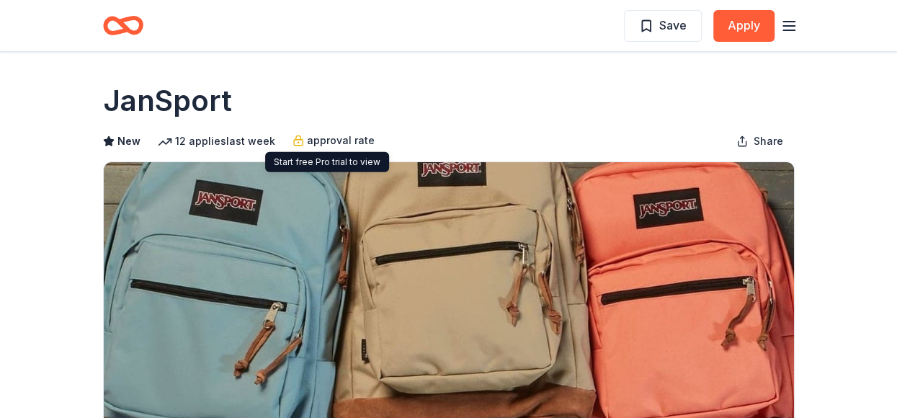
click at [337, 139] on span "approval rate" at bounding box center [341, 140] width 68 height 17
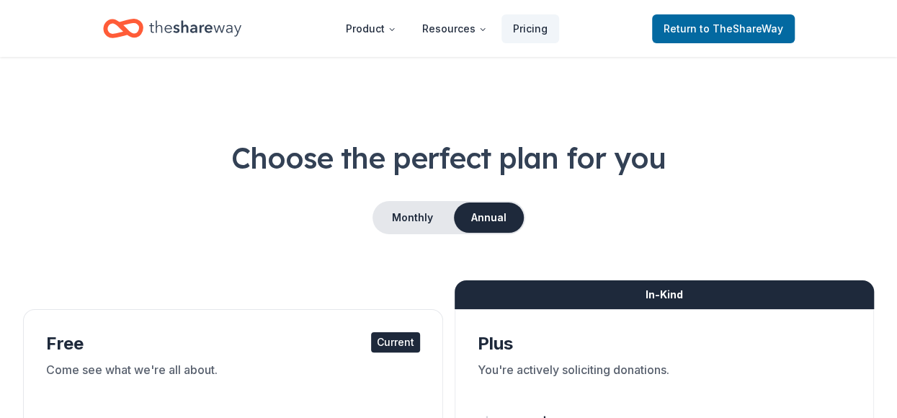
click at [176, 32] on icon "Home" at bounding box center [195, 28] width 92 height 16
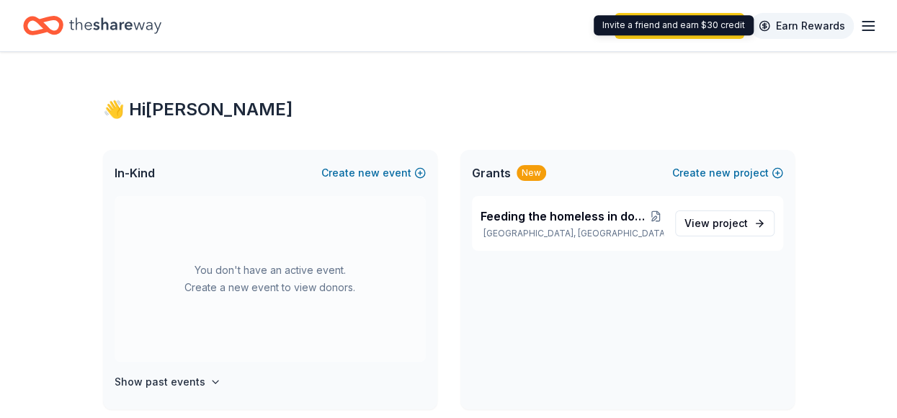
click at [835, 28] on link "Earn Rewards" at bounding box center [802, 26] width 104 height 26
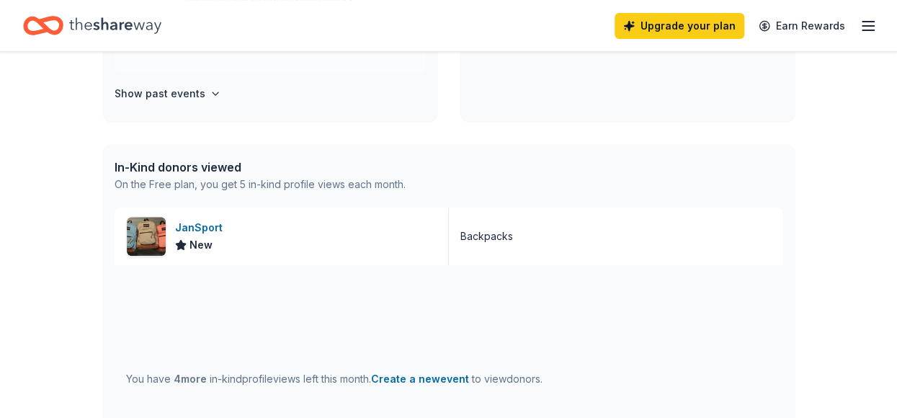
scroll to position [360, 0]
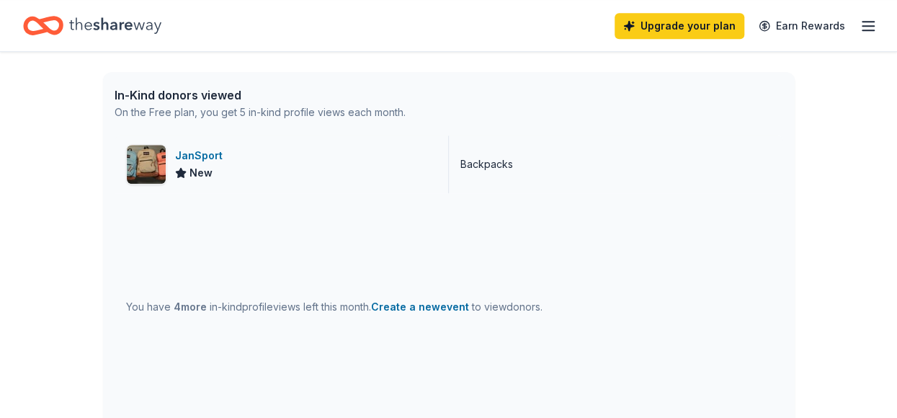
click at [200, 156] on div "JanSport" at bounding box center [201, 155] width 53 height 17
